Goal: Find specific page/section: Find specific page/section

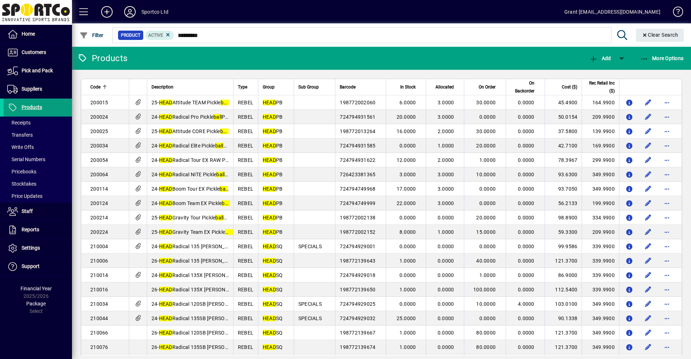
scroll to position [1346, 0]
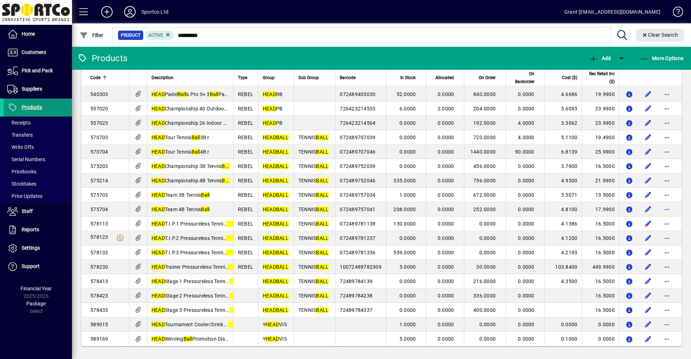
click at [31, 105] on span "Products" at bounding box center [32, 107] width 21 height 6
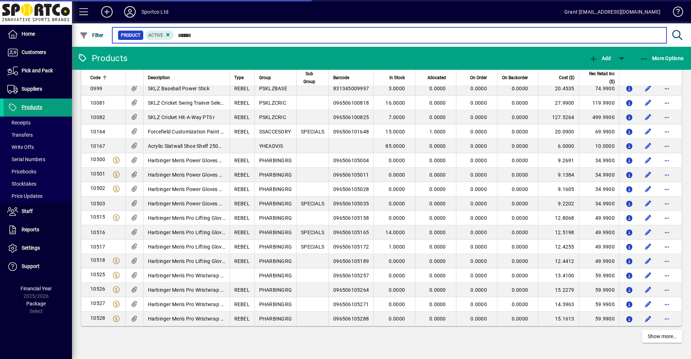
scroll to position [1208, 0]
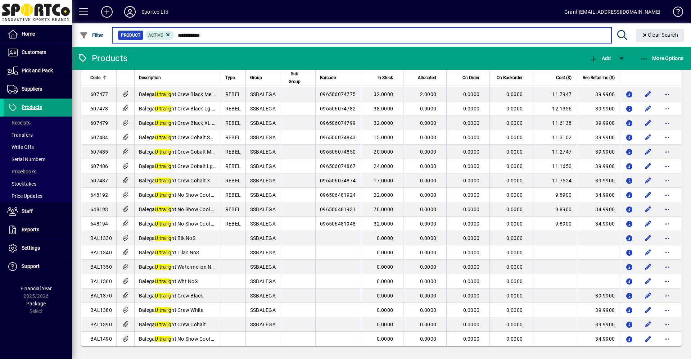
scroll to position [282, 0]
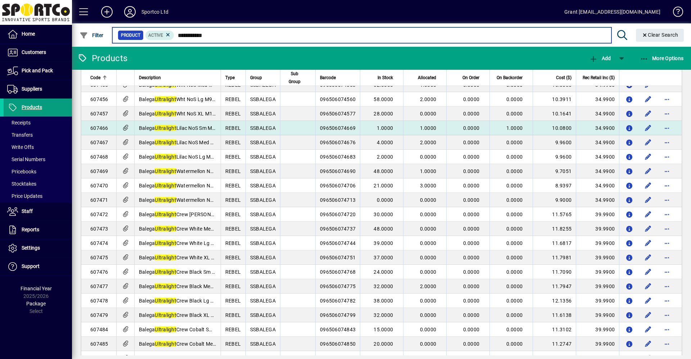
scroll to position [66, 0]
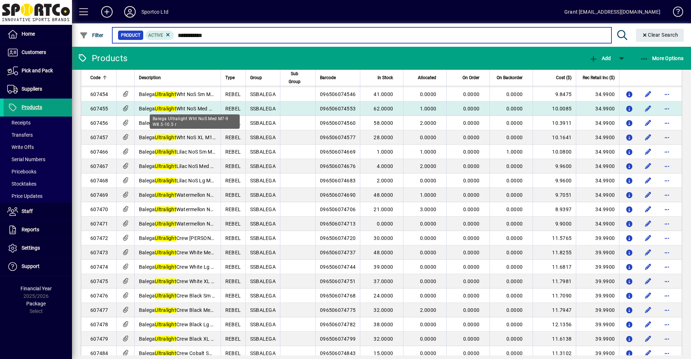
type input "**********"
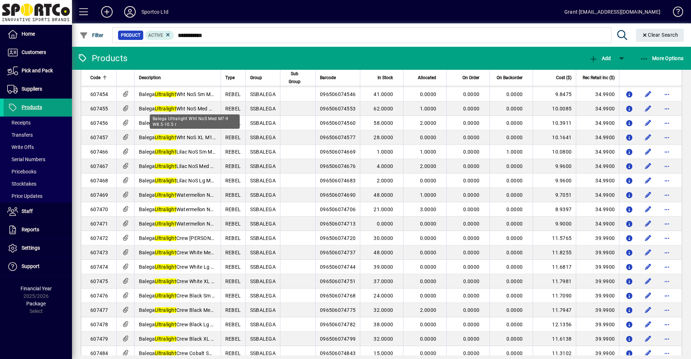
click at [182, 108] on span "Balega Ultralight Wht NoS Med M7-9 W8.5-10.5 r" at bounding box center [194, 109] width 110 height 6
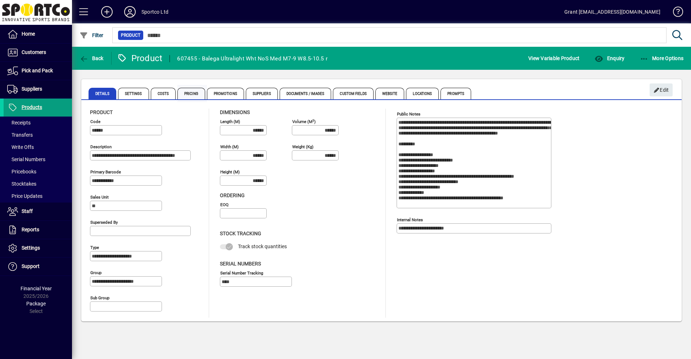
click at [191, 93] on span "Pricing" at bounding box center [191, 94] width 28 height 12
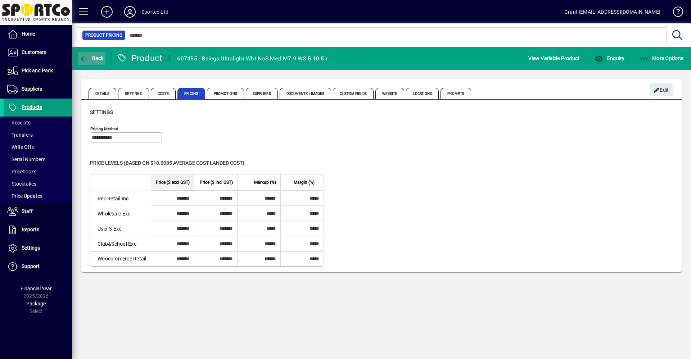
click at [93, 58] on span "Back" at bounding box center [91, 58] width 24 height 6
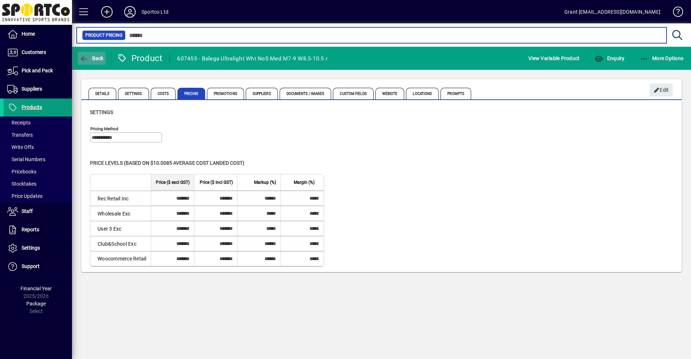
type input "**********"
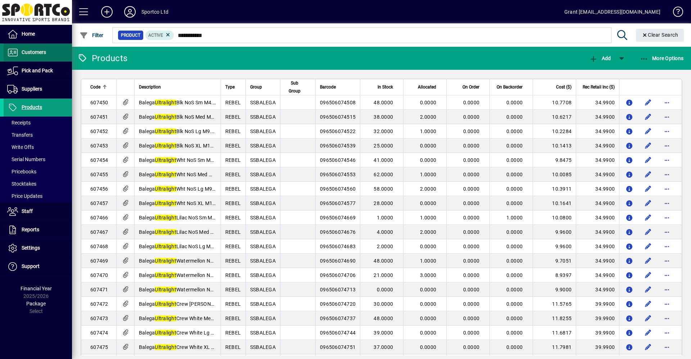
click at [31, 52] on span "Customers" at bounding box center [34, 52] width 24 height 6
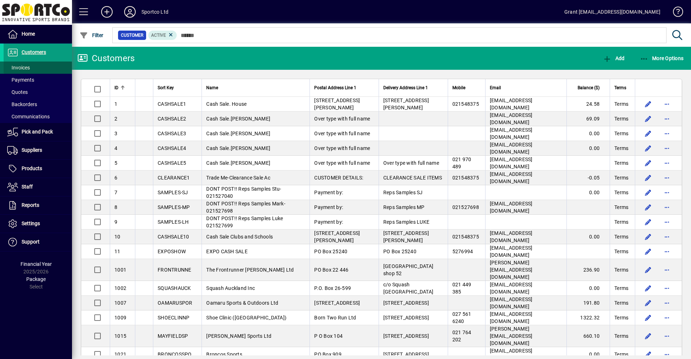
click at [24, 67] on span "Invoices" at bounding box center [18, 68] width 23 height 6
